Goal: Information Seeking & Learning: Check status

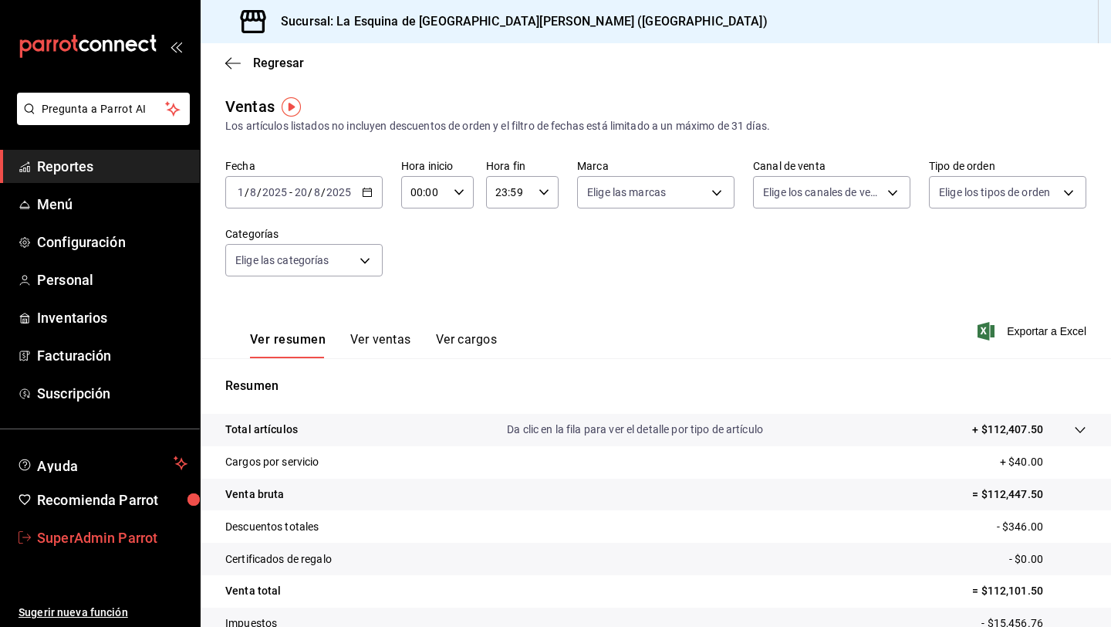
click at [123, 542] on span "SuperAdmin Parrot" at bounding box center [112, 537] width 150 height 21
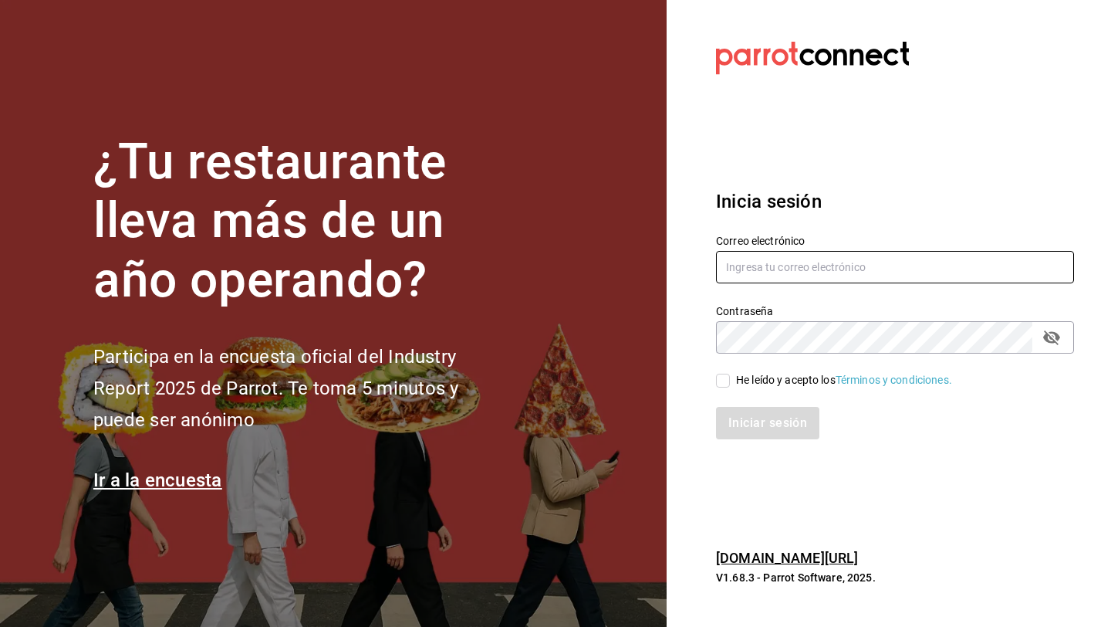
click at [743, 255] on input "text" at bounding box center [895, 267] width 358 height 32
type input "haztujugo@cetys.com"
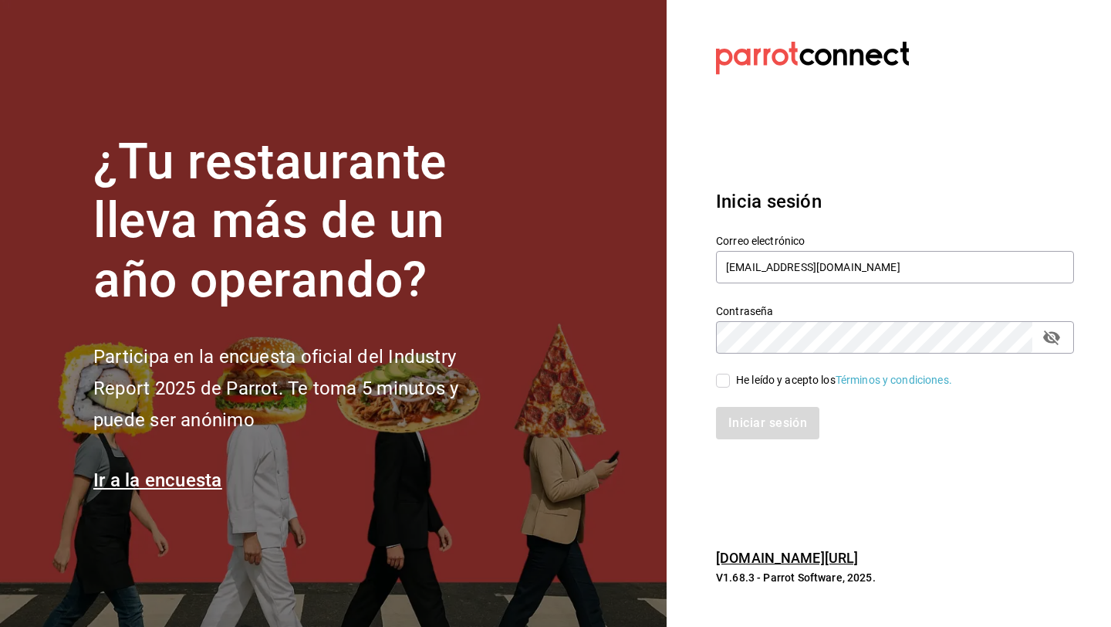
click at [780, 380] on div "He leído y acepto los Términos y condiciones." at bounding box center [844, 380] width 216 height 16
click at [730, 380] on input "He leído y acepto los Términos y condiciones." at bounding box center [723, 380] width 14 height 14
checkbox input "true"
click at [769, 435] on button "Iniciar sesión" at bounding box center [768, 423] width 105 height 32
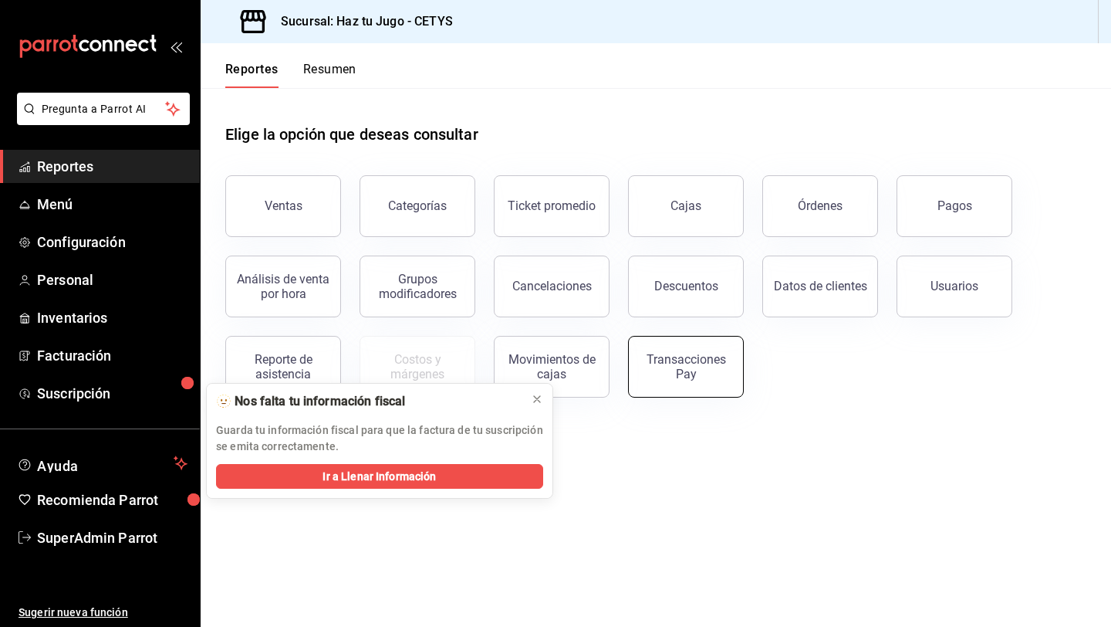
click at [667, 372] on div "Transacciones Pay" at bounding box center [686, 366] width 96 height 29
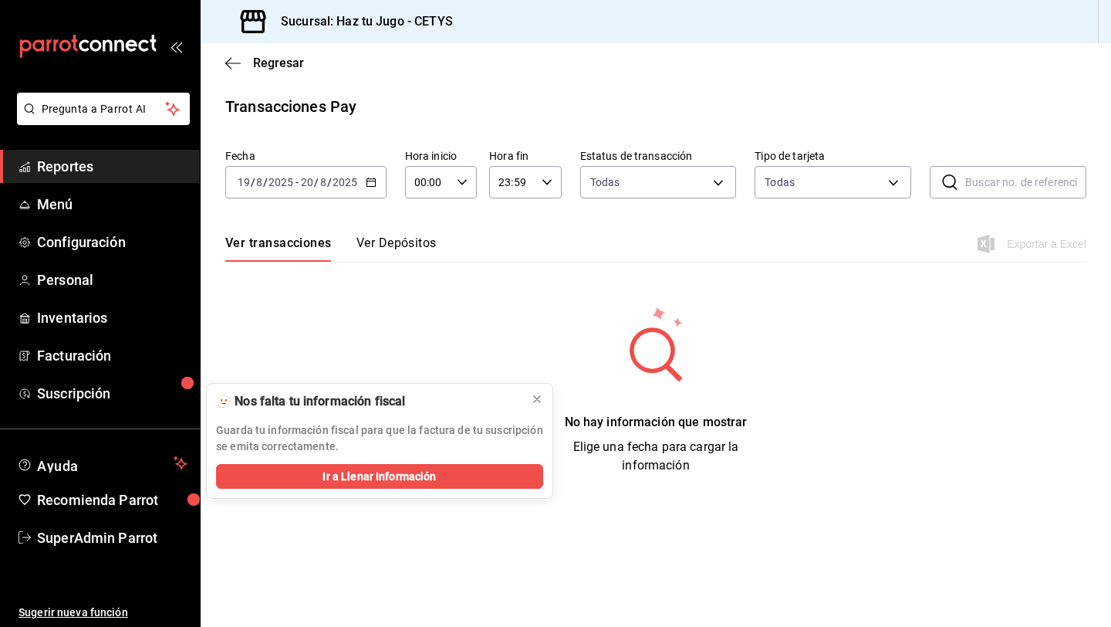
click at [372, 184] on icon "button" at bounding box center [371, 182] width 11 height 11
click at [306, 322] on li "Mes actual" at bounding box center [298, 333] width 144 height 35
click at [227, 60] on icon "button" at bounding box center [228, 63] width 6 height 12
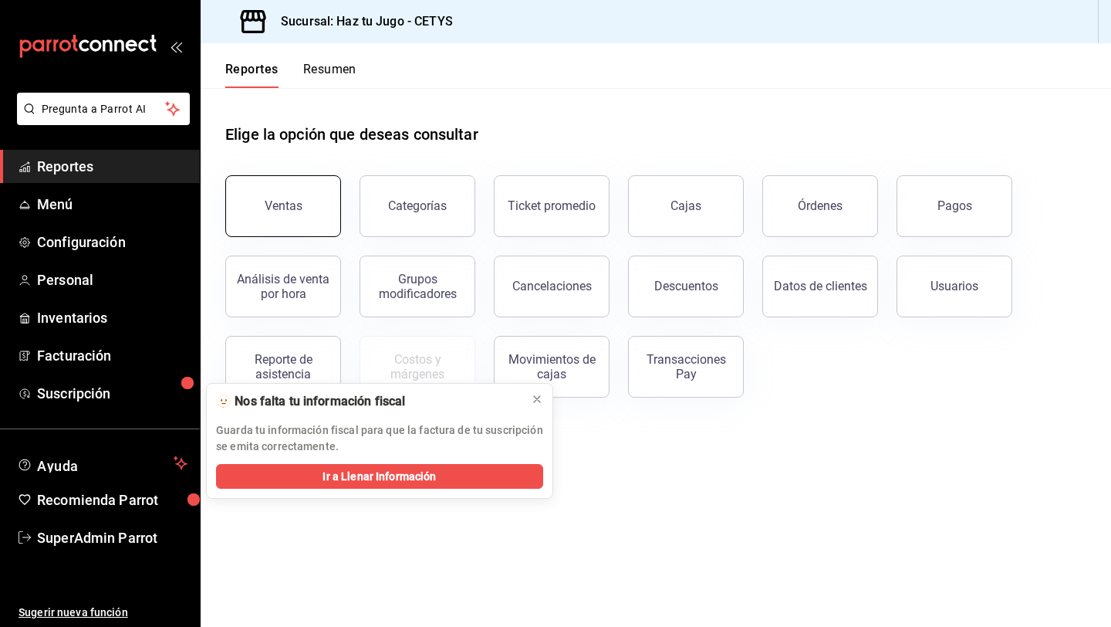
click at [287, 189] on button "Ventas" at bounding box center [283, 206] width 116 height 62
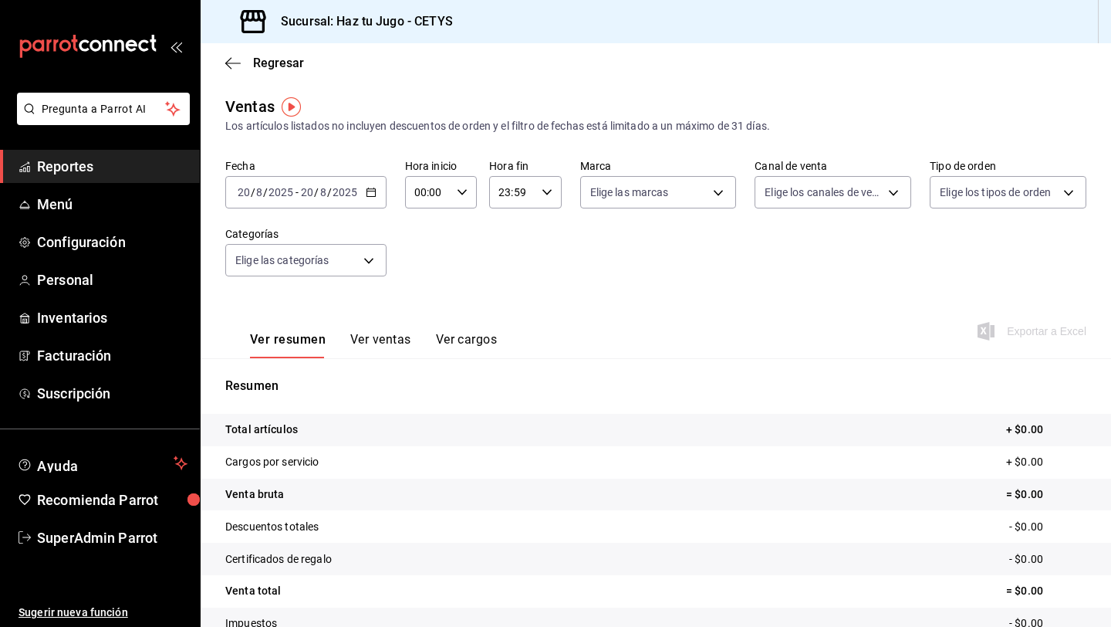
click at [367, 187] on icon "button" at bounding box center [371, 192] width 11 height 11
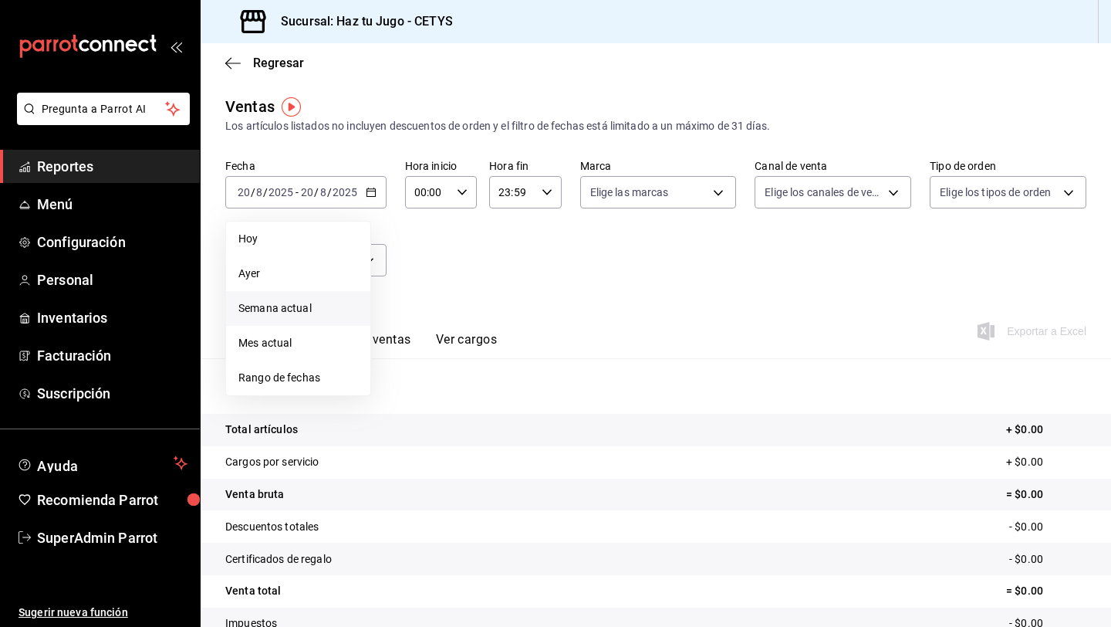
click at [289, 306] on span "Semana actual" at bounding box center [298, 308] width 120 height 16
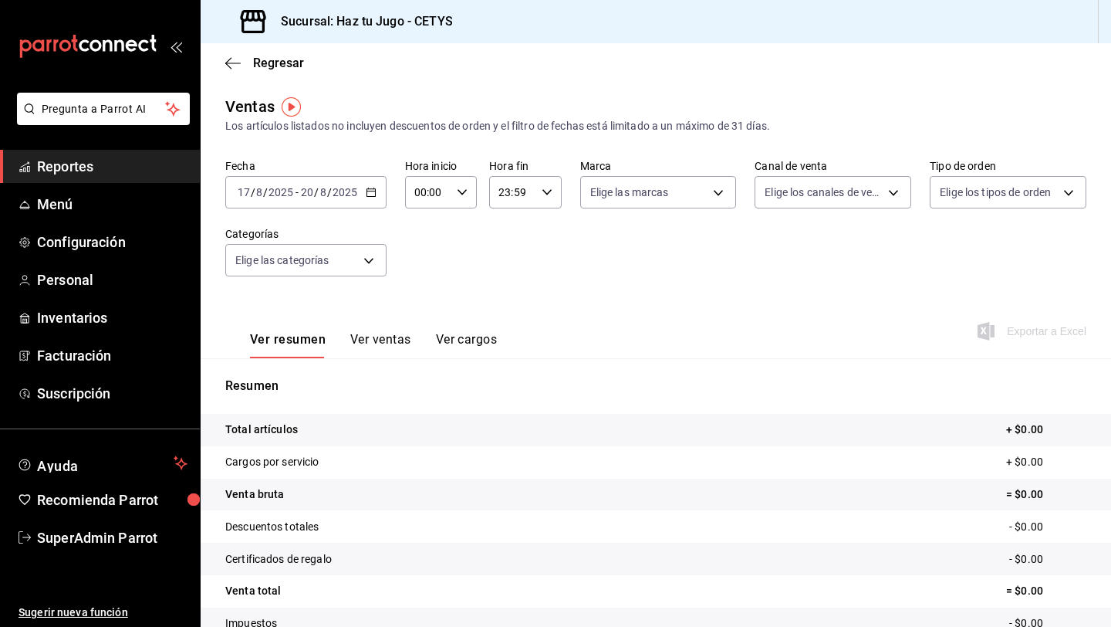
click at [368, 192] on icon "button" at bounding box center [371, 192] width 11 height 11
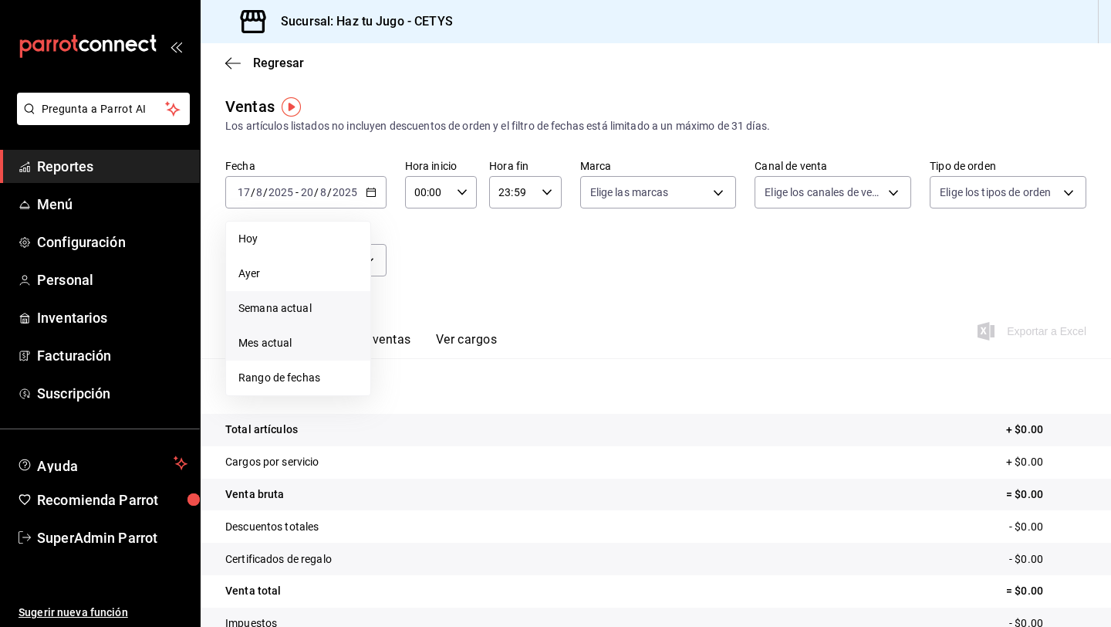
click at [312, 342] on span "Mes actual" at bounding box center [298, 343] width 120 height 16
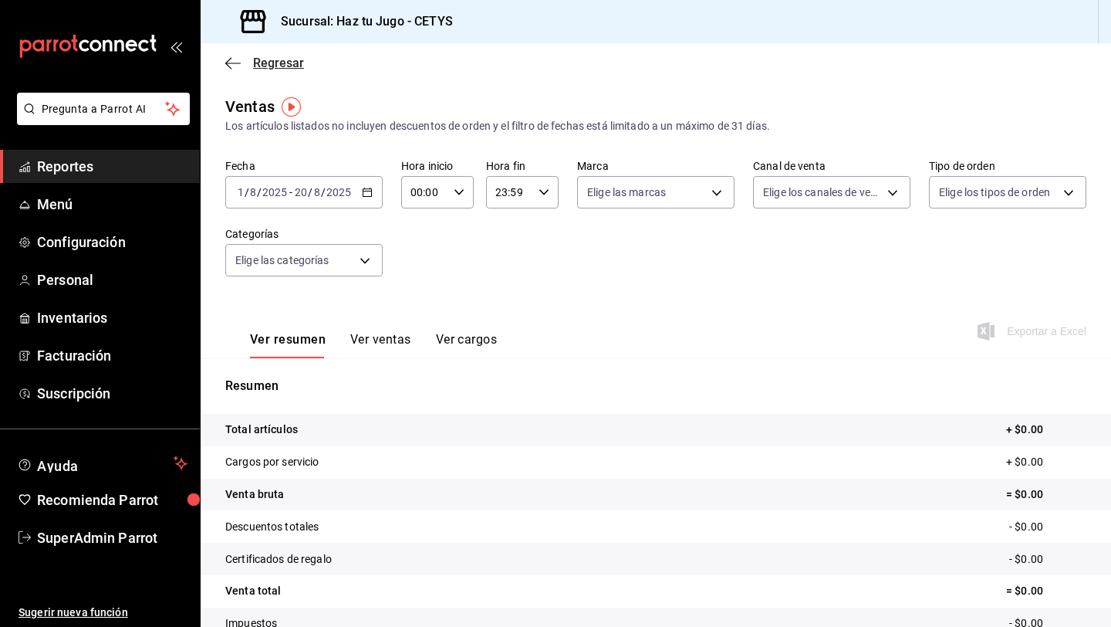
click at [227, 67] on icon "button" at bounding box center [232, 63] width 15 height 14
